Goal: Information Seeking & Learning: Find specific fact

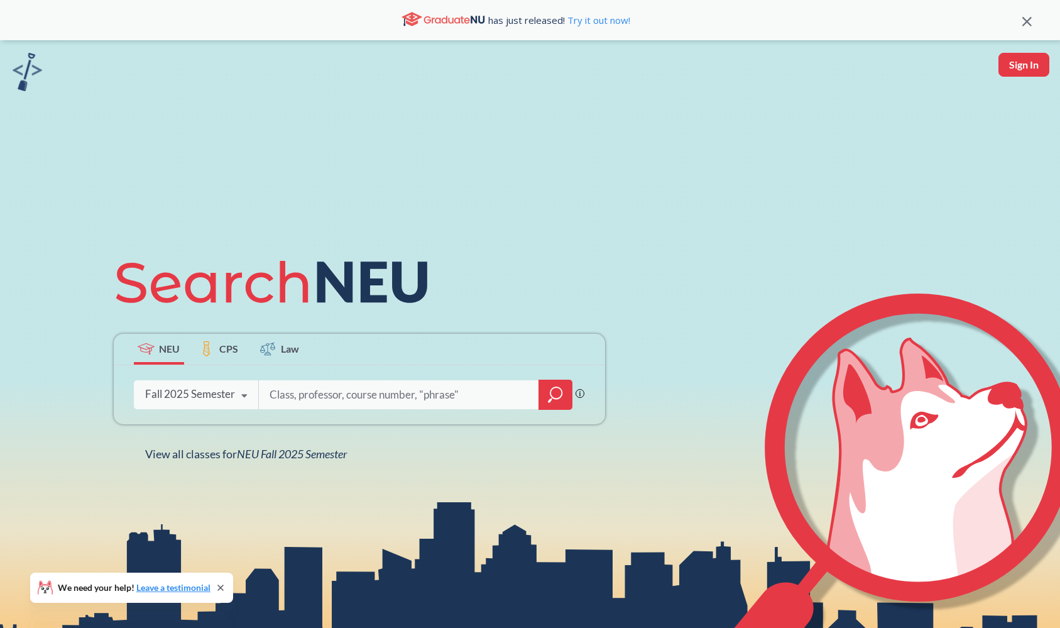
click at [394, 401] on input "search" at bounding box center [398, 394] width 261 height 26
type input "CS 7332"
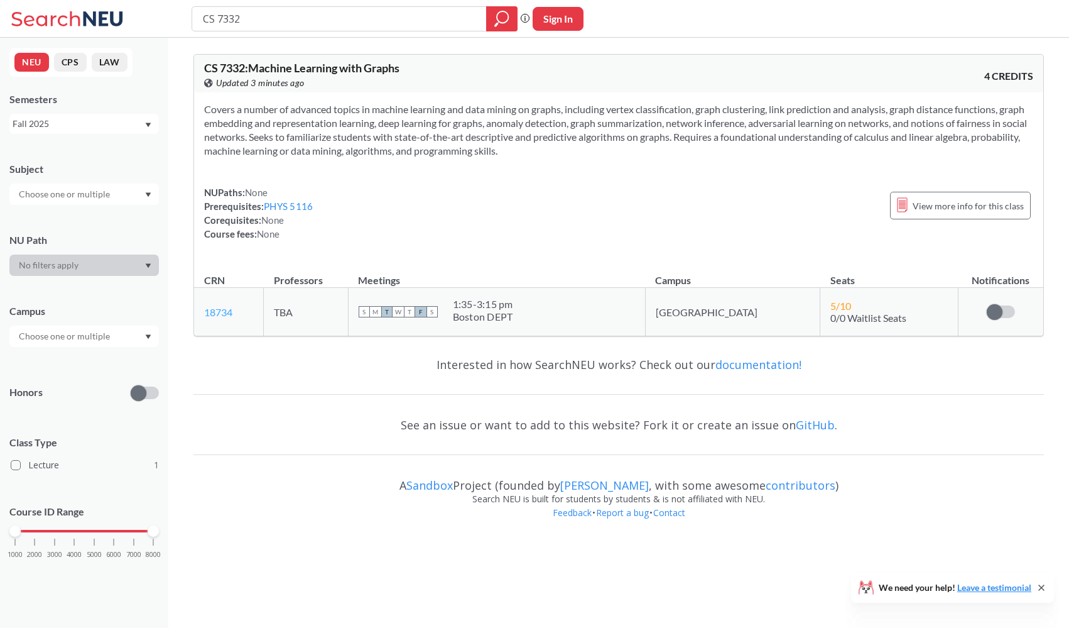
click at [227, 312] on link "18734" at bounding box center [218, 312] width 28 height 12
drag, startPoint x: 247, startPoint y: 312, endPoint x: 205, endPoint y: 307, distance: 42.3
click at [202, 307] on td "18734 View this section on Banner." at bounding box center [229, 312] width 70 height 48
copy link "18734"
drag, startPoint x: 1043, startPoint y: 149, endPoint x: 219, endPoint y: 300, distance: 837.8
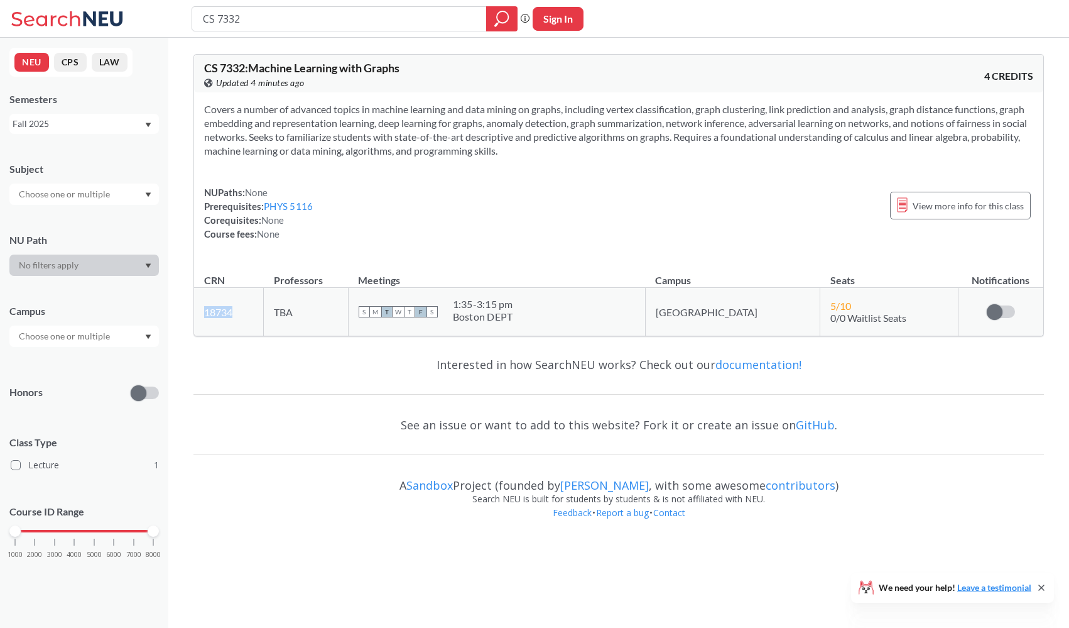
click at [220, 298] on td "18734 View this section on Banner." at bounding box center [229, 312] width 70 height 48
click at [217, 312] on link "18734" at bounding box center [218, 312] width 28 height 12
click at [212, 22] on input "CS 7332" at bounding box center [340, 18] width 276 height 21
click at [209, 19] on input "CS 7332" at bounding box center [340, 18] width 276 height 21
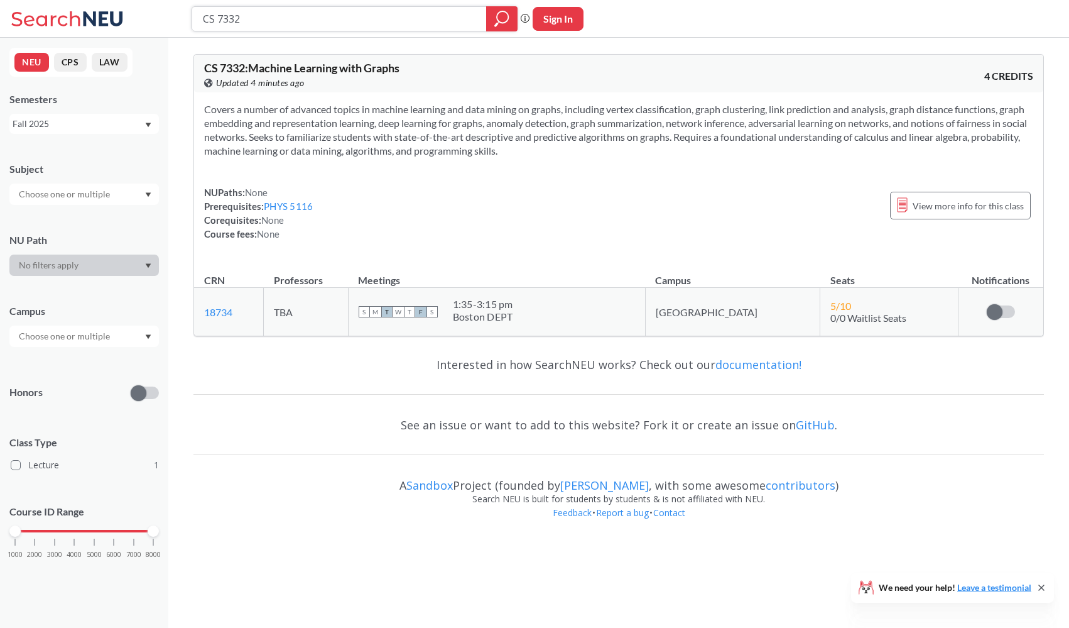
click at [209, 19] on input "CS 7332" at bounding box center [340, 18] width 276 height 21
type input "NETS 7332"
drag, startPoint x: 239, startPoint y: 314, endPoint x: 205, endPoint y: 312, distance: 34.0
click at [205, 312] on td "17263 View this section on Banner." at bounding box center [229, 312] width 70 height 48
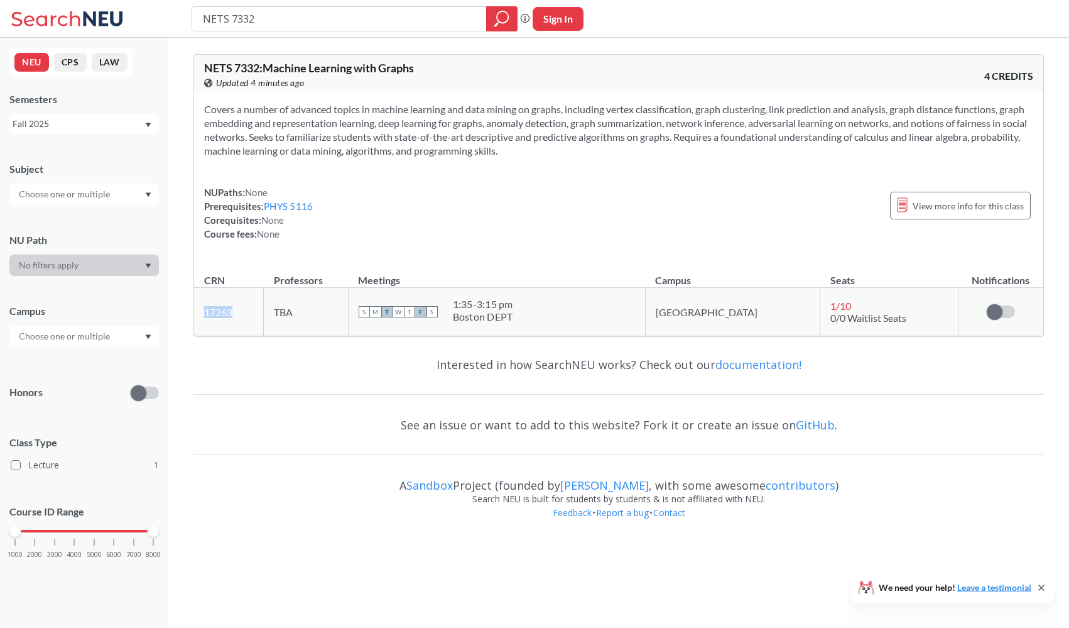
copy link "17263"
click at [220, 313] on link "17263" at bounding box center [218, 312] width 28 height 12
